Goal: Task Accomplishment & Management: Manage account settings

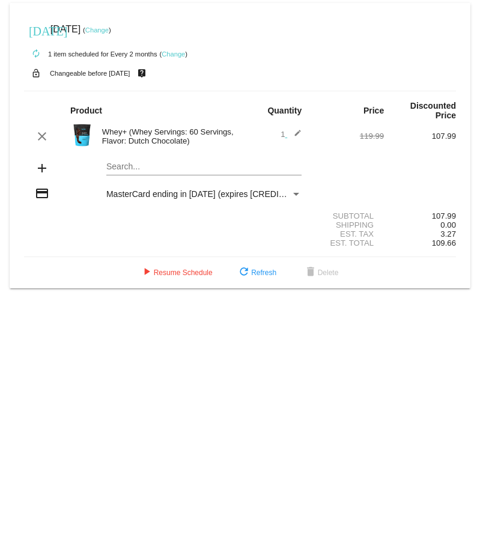
click at [296, 192] on div "Payment Method" at bounding box center [296, 194] width 11 height 10
click at [109, 30] on link "Change" at bounding box center [96, 29] width 23 height 7
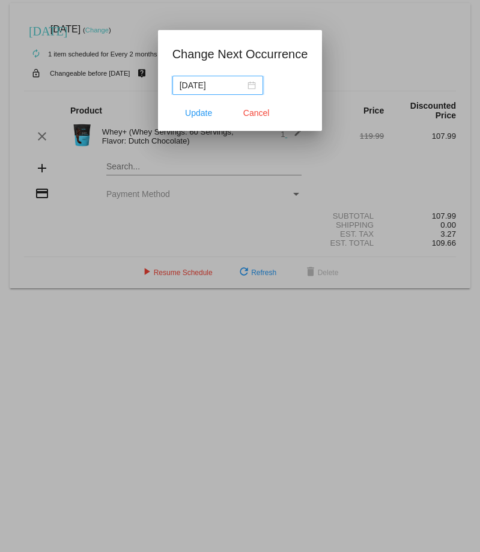
click at [225, 85] on input "2025-09-12" at bounding box center [212, 85] width 65 height 13
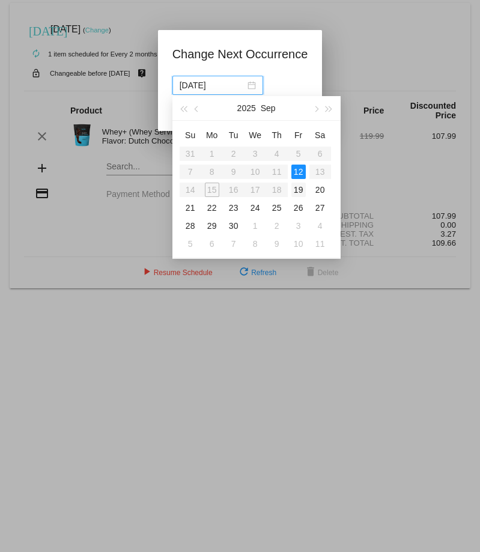
click at [298, 183] on div "19" at bounding box center [298, 190] width 14 height 14
type input "2025-09-19"
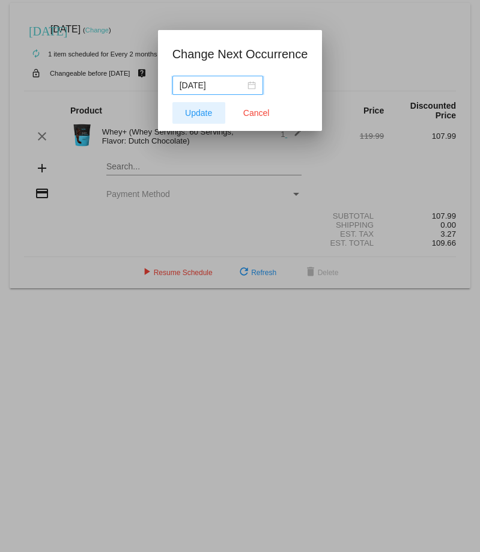
click at [198, 109] on span "Update" at bounding box center [198, 113] width 27 height 10
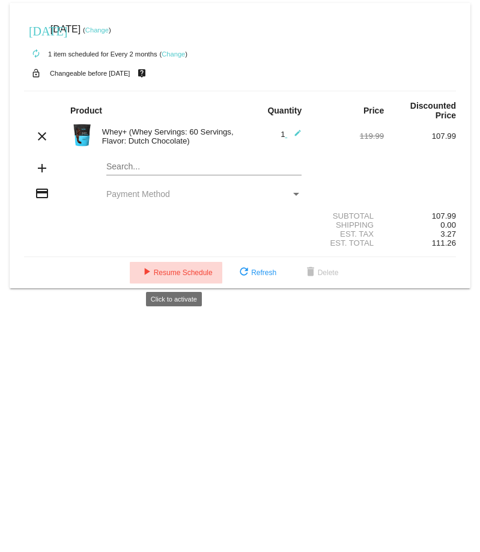
click at [187, 267] on button "play_arrow Resume Schedule" at bounding box center [176, 273] width 92 height 22
